Goal: Task Accomplishment & Management: Manage account settings

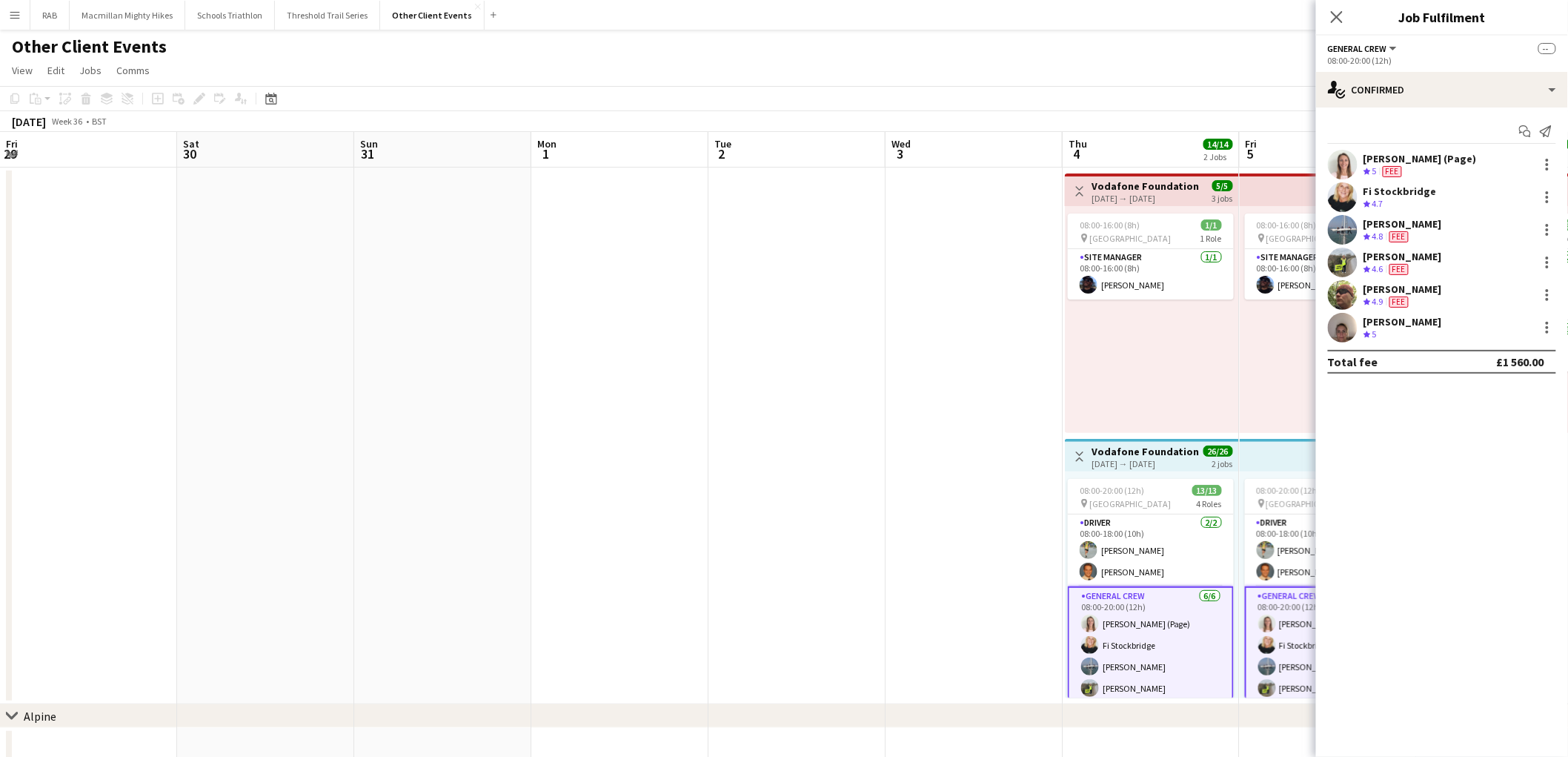
scroll to position [0, 579]
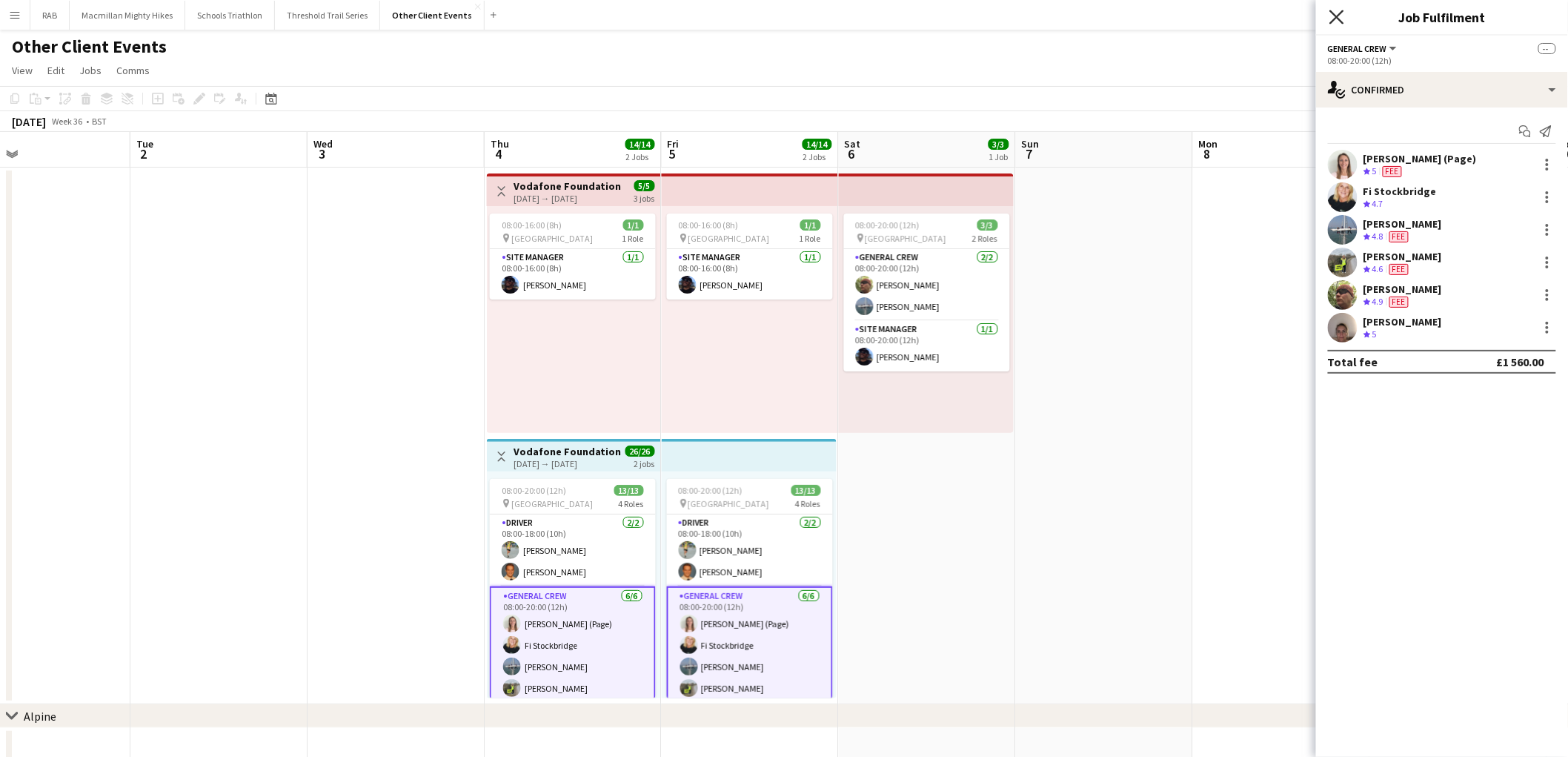
click at [1339, 22] on icon "Close pop-in" at bounding box center [1336, 16] width 14 height 14
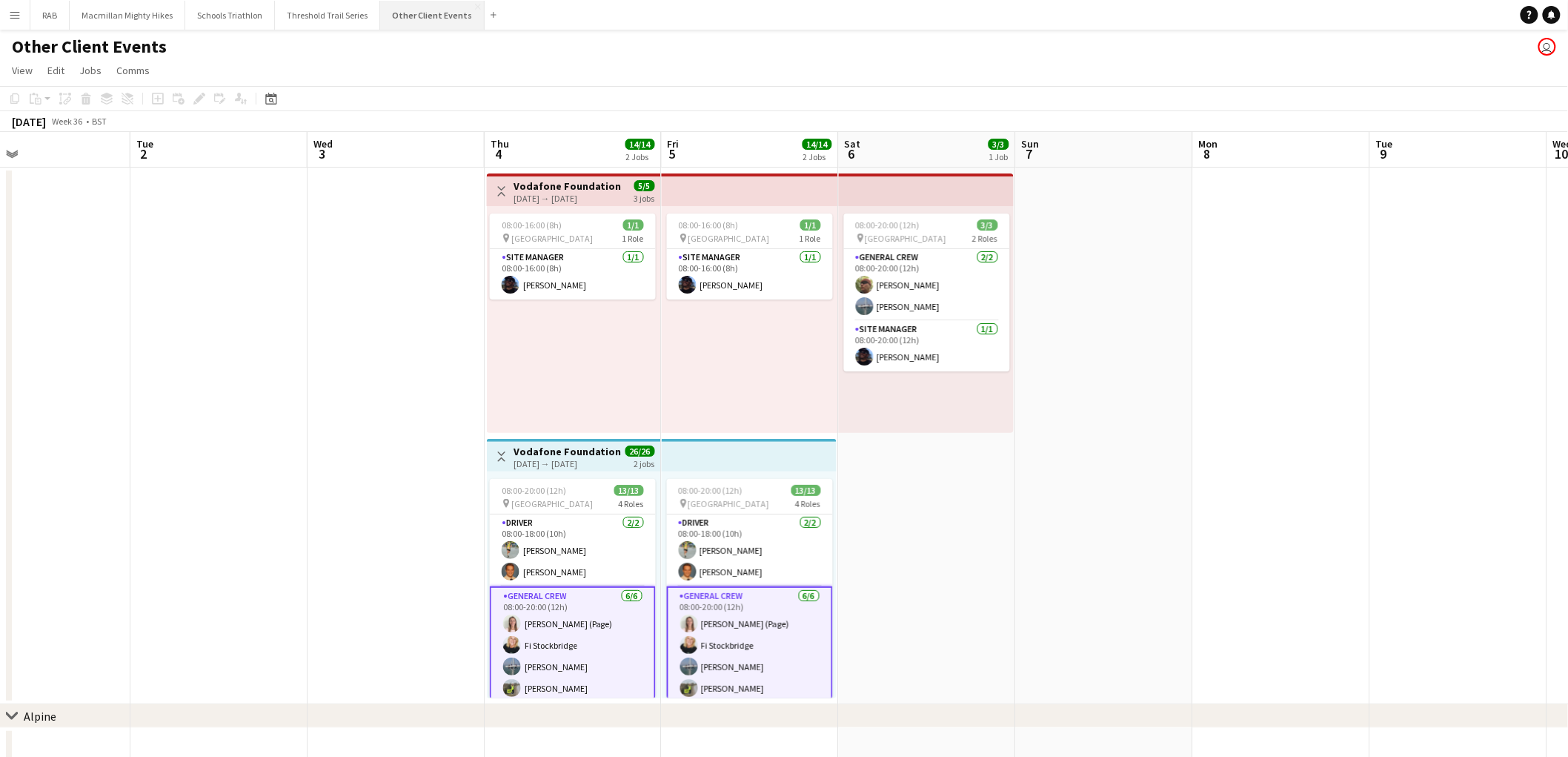
click at [426, 21] on button "Other Client Events Close" at bounding box center [432, 16] width 104 height 29
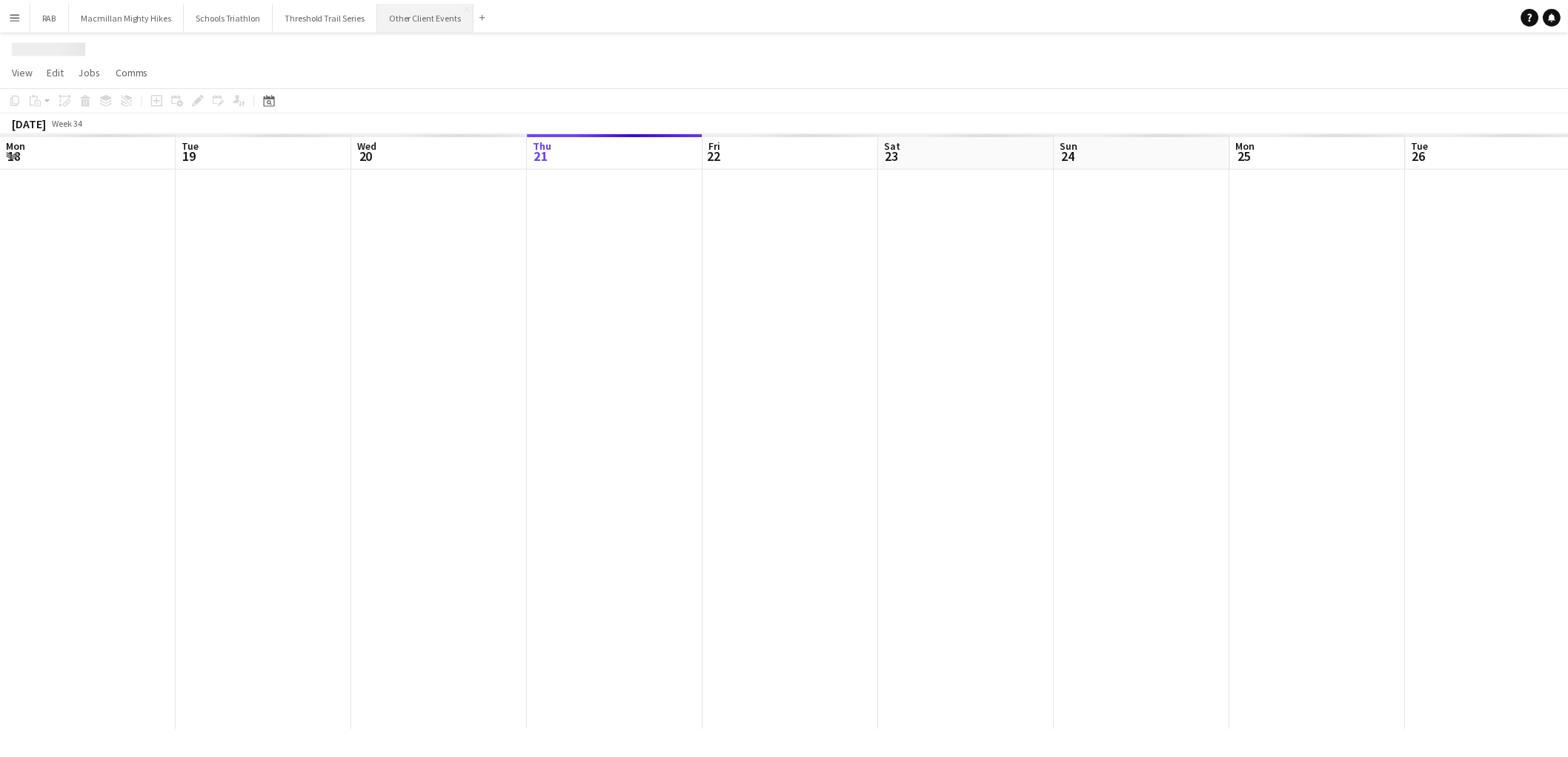
scroll to position [0, 353]
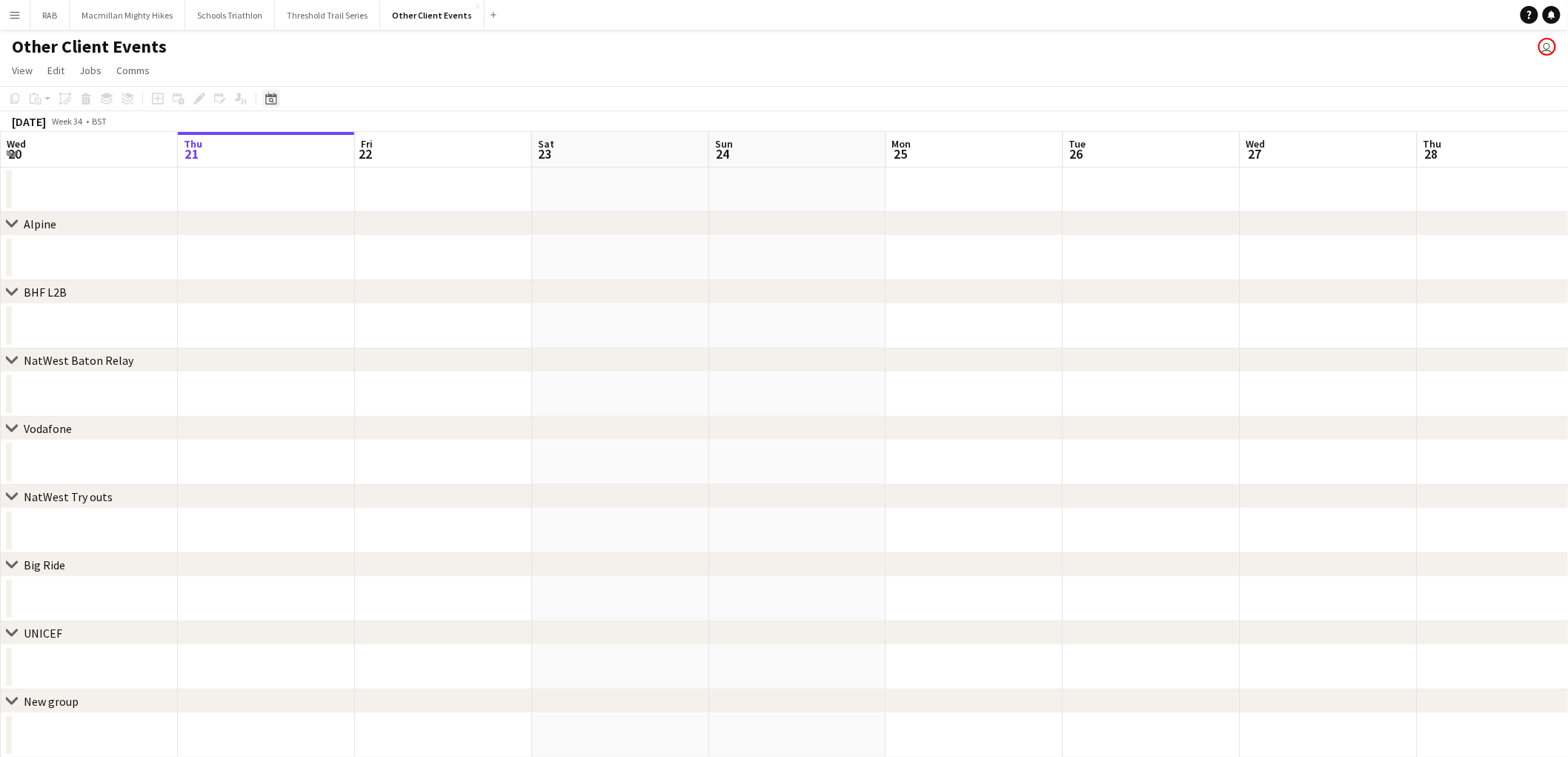
click at [272, 102] on icon "Date picker" at bounding box center [271, 98] width 12 height 12
click at [393, 145] on span "Next month" at bounding box center [390, 149] width 29 height 29
click at [363, 156] on span "Previous month" at bounding box center [361, 149] width 29 height 29
click at [386, 150] on span "Next month" at bounding box center [390, 149] width 29 height 29
click at [381, 269] on button "21" at bounding box center [389, 265] width 19 height 19
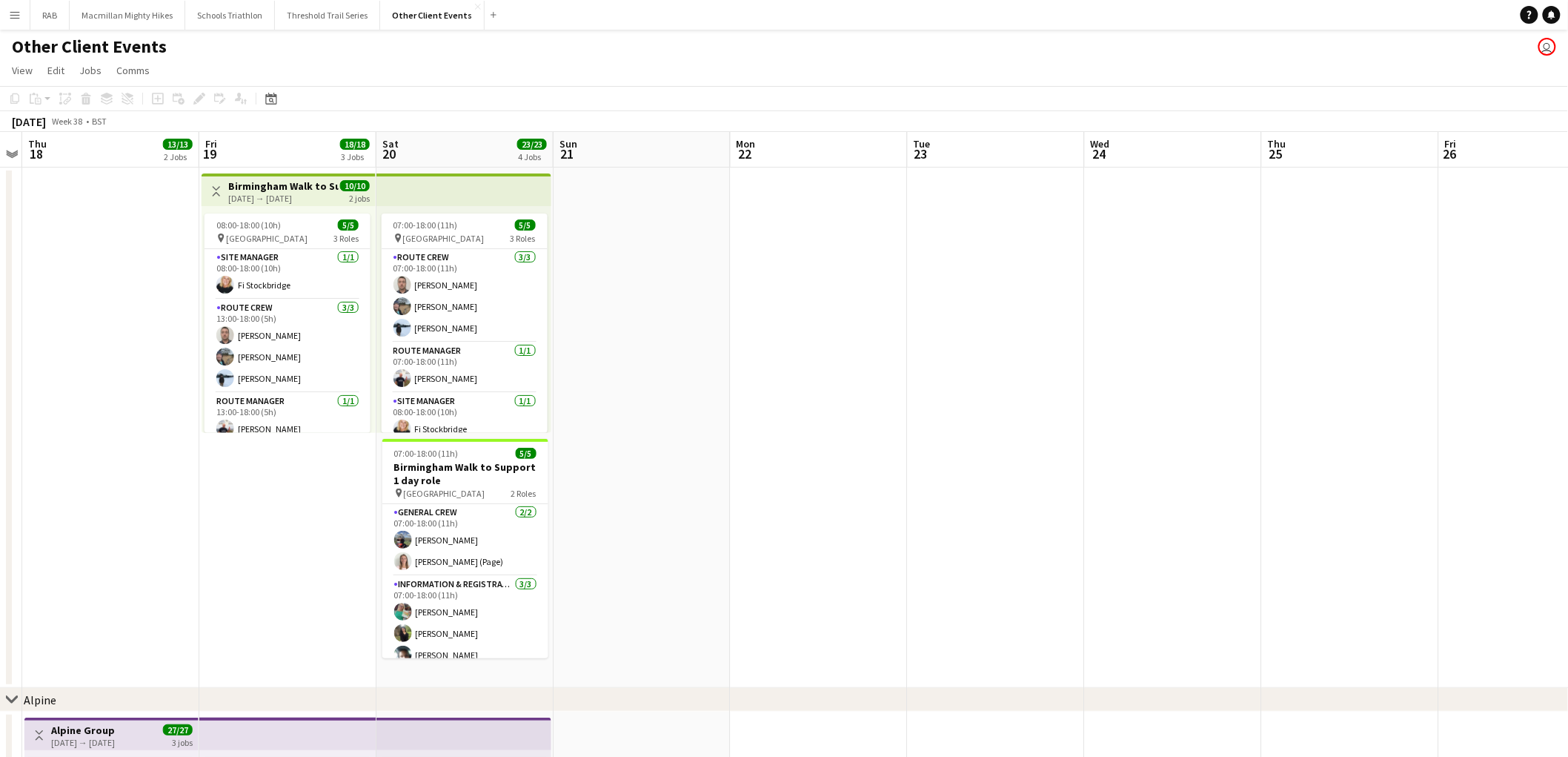
scroll to position [0, 446]
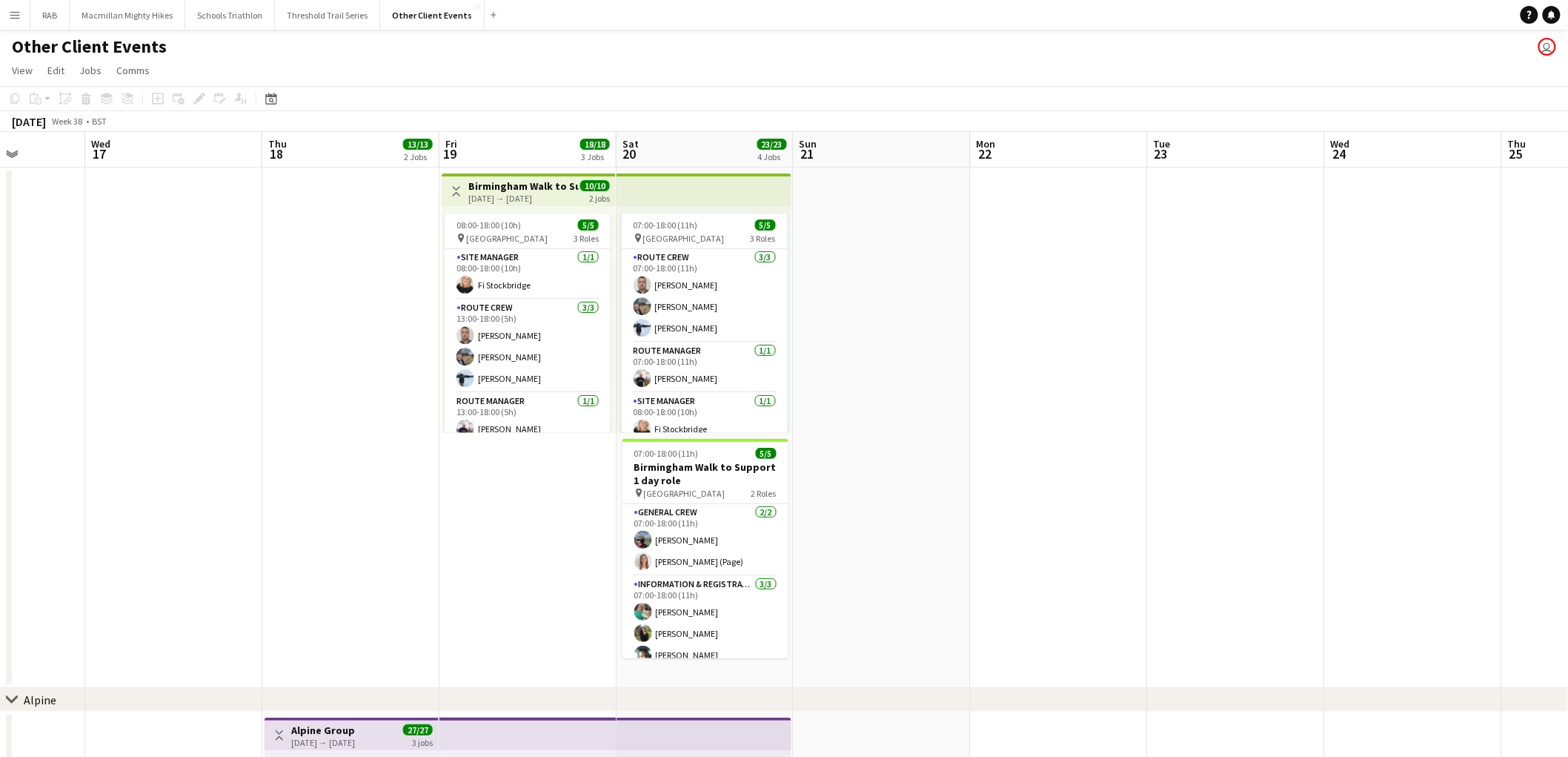
drag, startPoint x: 642, startPoint y: 335, endPoint x: 882, endPoint y: 330, distance: 240.1
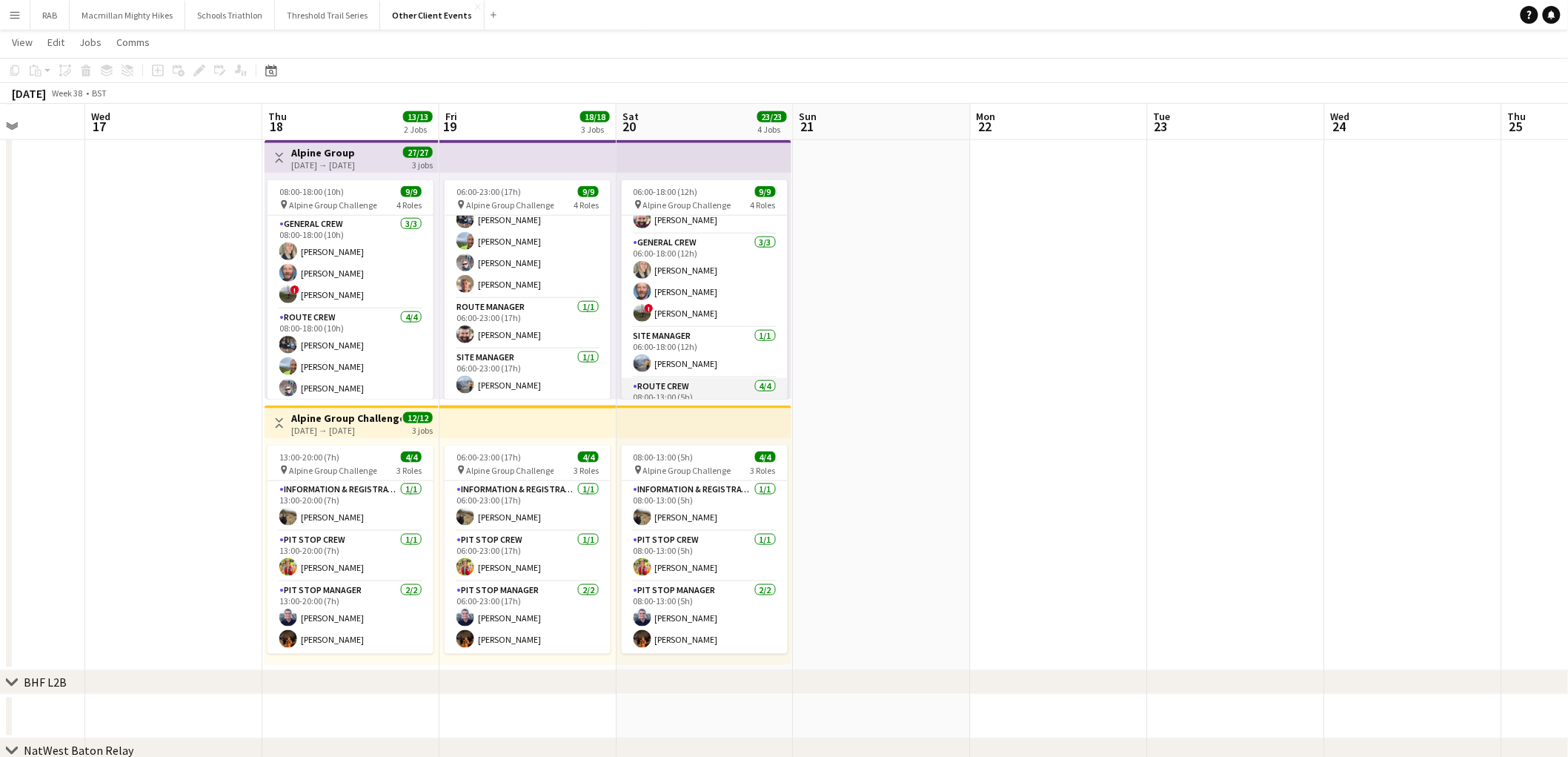
scroll to position [0, 0]
